Goal: Task Accomplishment & Management: Use online tool/utility

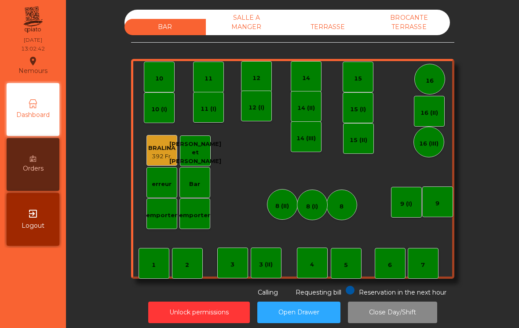
click at [328, 22] on div "TERRASSE" at bounding box center [327, 27] width 81 height 16
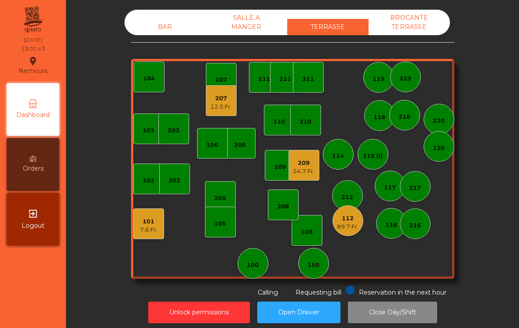
click at [354, 217] on div "112" at bounding box center [348, 218] width 22 height 9
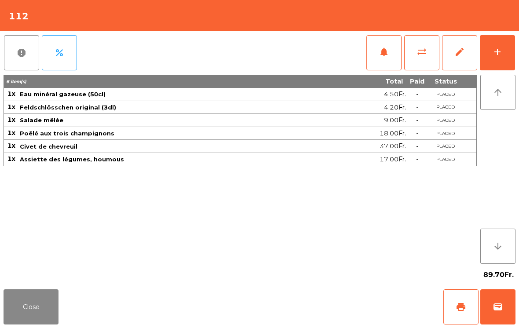
click at [458, 297] on button "print" at bounding box center [460, 306] width 35 height 35
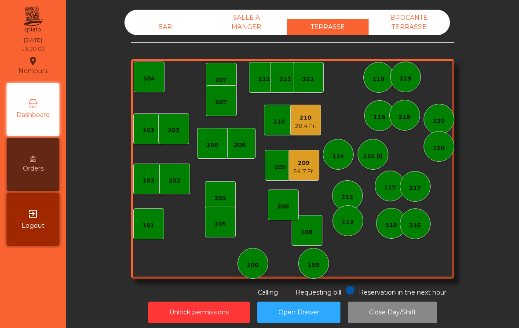
click at [262, 74] on div "111" at bounding box center [264, 77] width 12 height 12
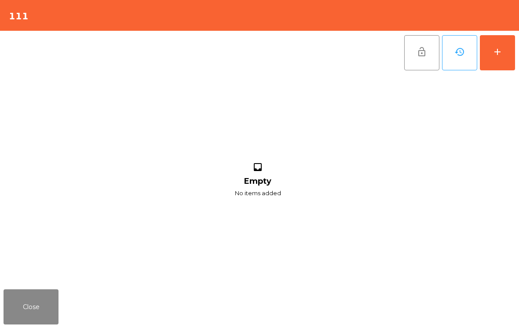
click at [491, 56] on button "add" at bounding box center [497, 52] width 35 height 35
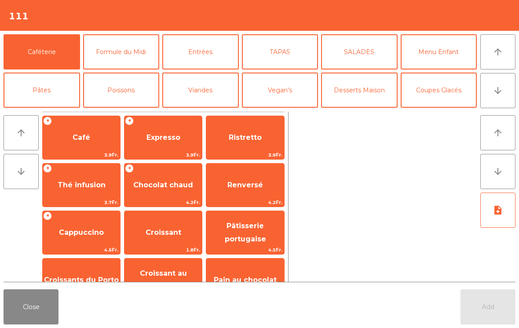
click at [84, 186] on span "Thé infusion" at bounding box center [82, 185] width 48 height 8
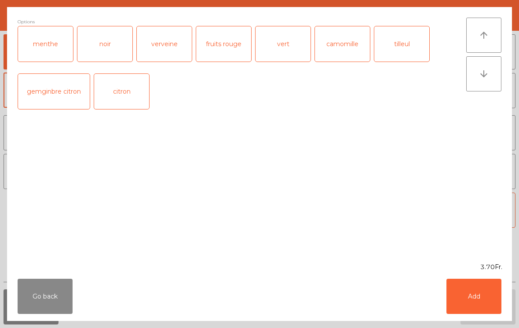
click at [488, 299] on button "Add" at bounding box center [473, 296] width 55 height 35
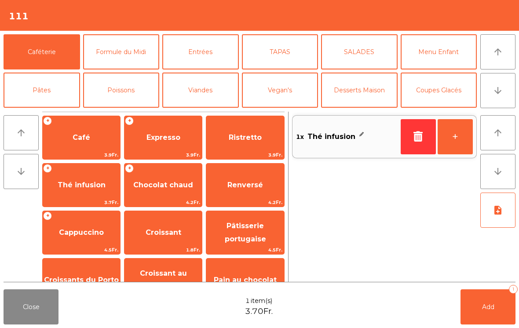
click at [507, 95] on button "arrow_downward" at bounding box center [497, 90] width 35 height 35
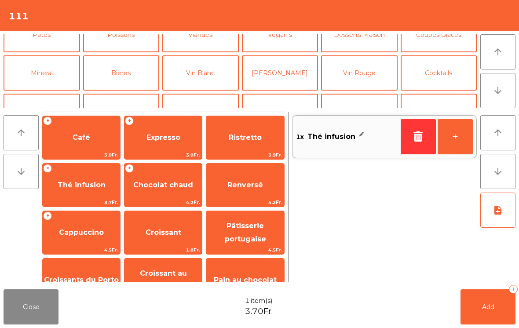
scroll to position [77, 0]
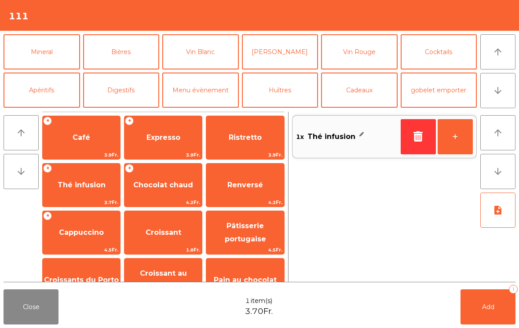
click at [41, 53] on button "Mineral" at bounding box center [42, 51] width 77 height 35
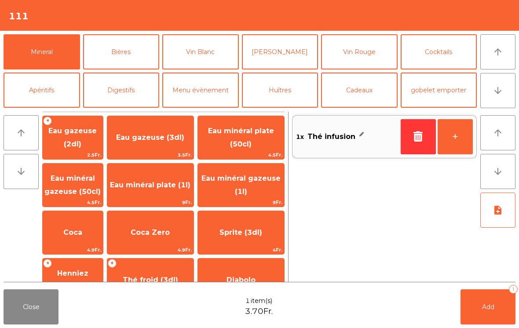
click at [83, 175] on span "Eau minéral gazeuse (50cl)" at bounding box center [72, 185] width 56 height 22
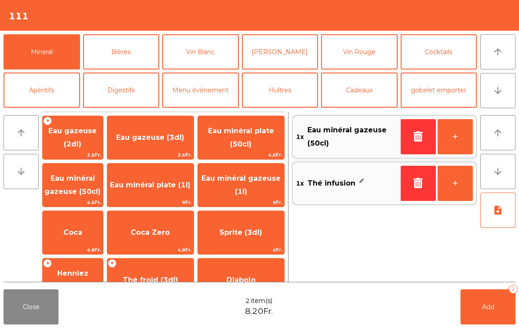
click at [489, 314] on button "Add 2" at bounding box center [487, 306] width 55 height 35
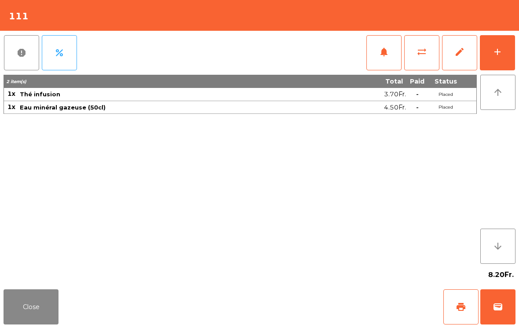
click at [458, 299] on button "print" at bounding box center [460, 306] width 35 height 35
click at [35, 311] on button "Close" at bounding box center [31, 306] width 55 height 35
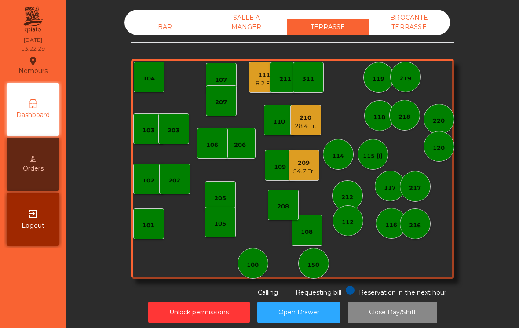
click at [301, 176] on div "209 54.7 Fr." at bounding box center [303, 165] width 31 height 31
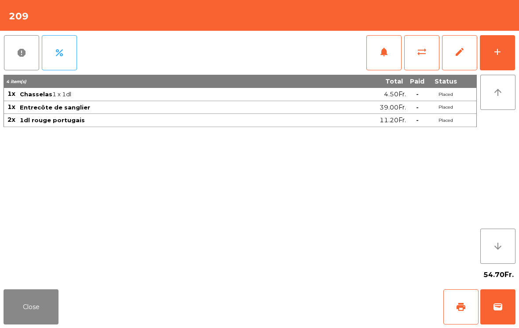
click at [489, 58] on button "add" at bounding box center [497, 52] width 35 height 35
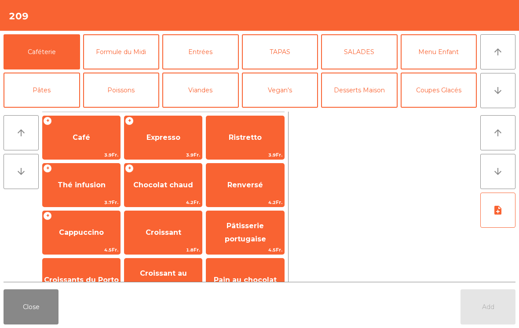
click at [159, 146] on span "Expresso" at bounding box center [162, 138] width 77 height 24
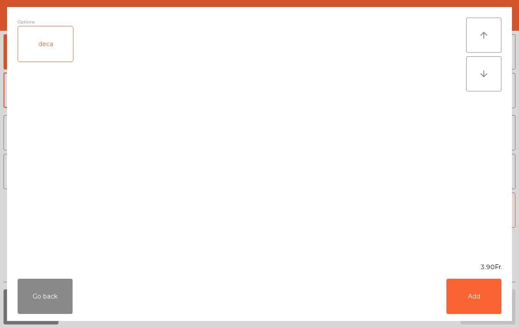
click at [460, 296] on button "Add" at bounding box center [473, 296] width 55 height 35
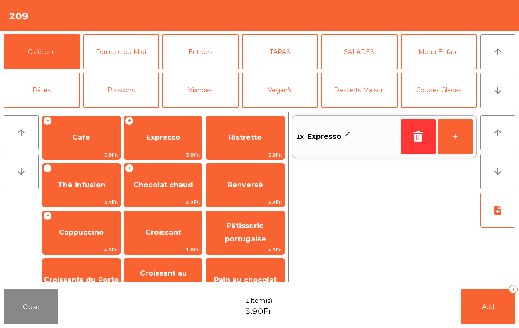
click at [490, 315] on button "Add 1" at bounding box center [487, 306] width 55 height 35
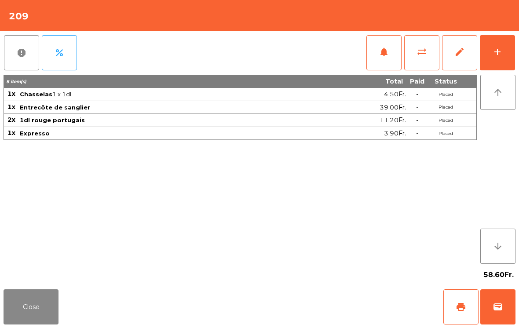
click at [16, 309] on button "Close" at bounding box center [31, 306] width 55 height 35
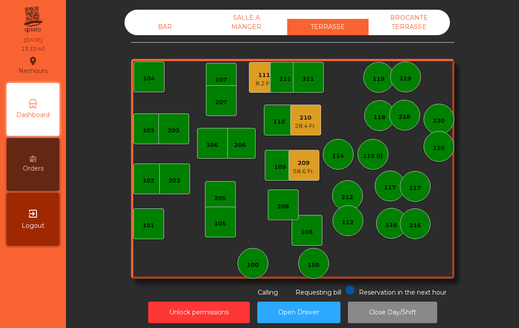
click at [266, 76] on div "111" at bounding box center [264, 75] width 18 height 9
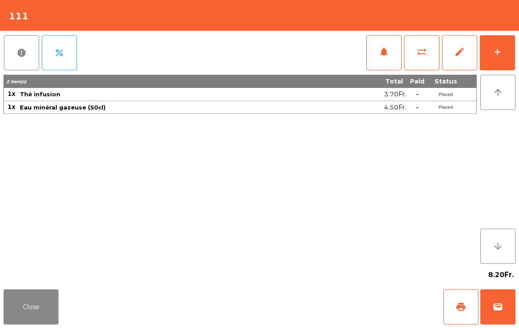
click at [491, 316] on button "wallet" at bounding box center [497, 306] width 35 height 35
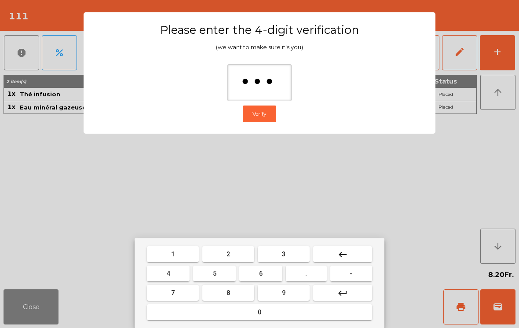
type input "****"
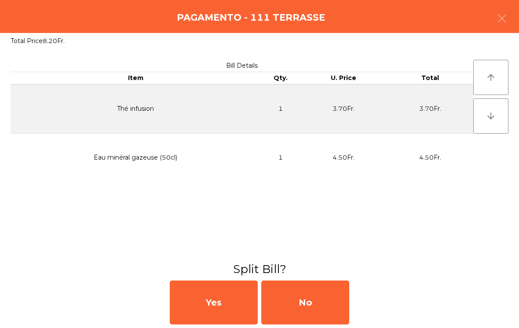
click at [294, 307] on div "No" at bounding box center [305, 303] width 88 height 44
click at [301, 300] on div "MB" at bounding box center [305, 303] width 88 height 44
click at [316, 302] on div "No" at bounding box center [305, 303] width 88 height 44
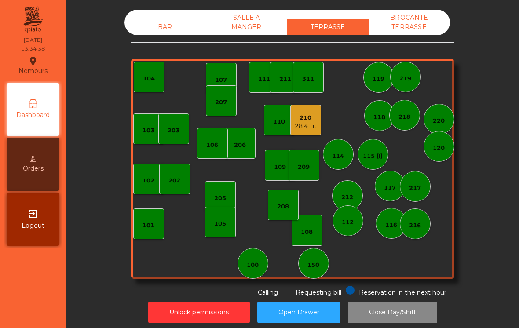
scroll to position [0, 0]
click at [312, 119] on div "210" at bounding box center [306, 117] width 22 height 9
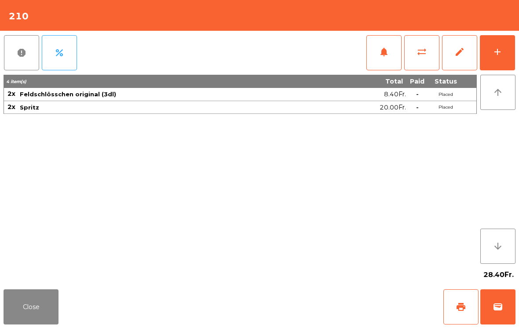
click at [459, 311] on span "print" at bounding box center [461, 307] width 11 height 11
